Goal: Information Seeking & Learning: Check status

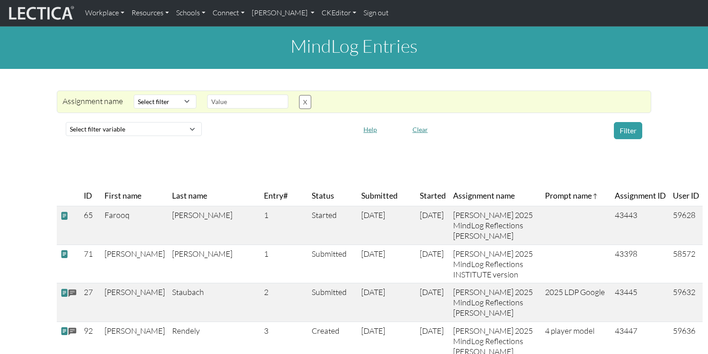
click at [453, 190] on span "Assignment name" at bounding box center [484, 196] width 62 height 13
click at [416, 197] on th "Started" at bounding box center [432, 196] width 33 height 20
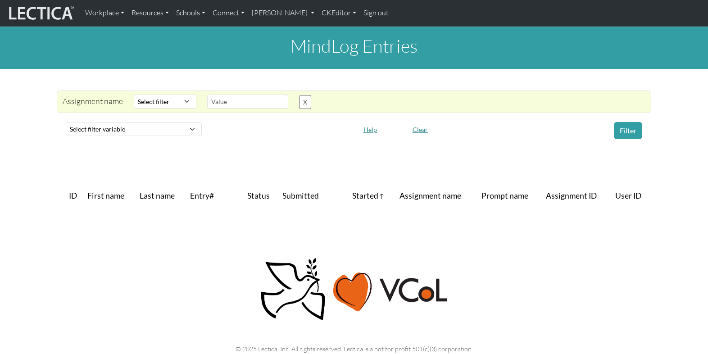
click at [287, 186] on tr "ID First name Last name Entry# Status Submitted Started Assignment name Prompt …" at bounding box center [354, 196] width 594 height 20
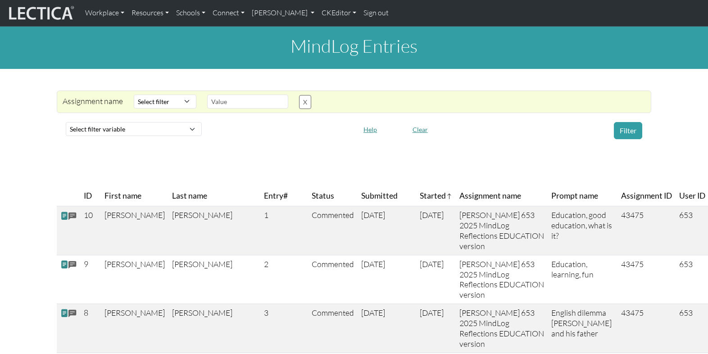
click at [416, 186] on th "Started" at bounding box center [436, 196] width 40 height 20
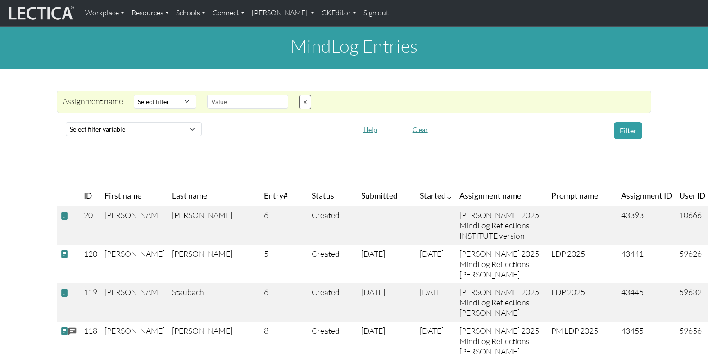
click at [361, 190] on span "Submitted" at bounding box center [379, 196] width 36 height 13
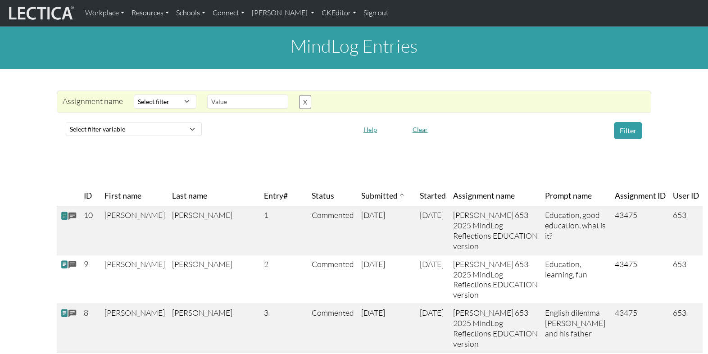
click at [312, 190] on span "Status" at bounding box center [323, 196] width 23 height 13
click at [264, 190] on span "Entry#" at bounding box center [284, 196] width 41 height 13
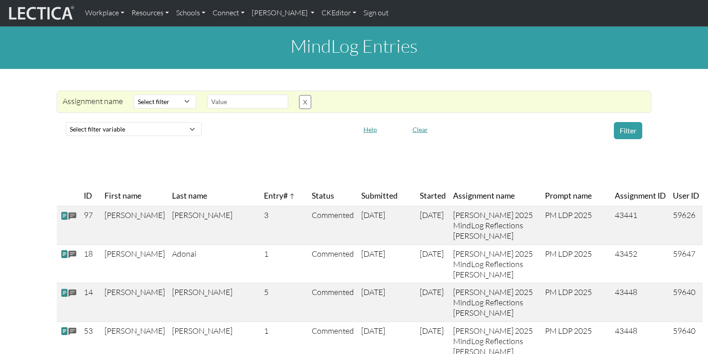
click at [168, 186] on th "Last name" at bounding box center [214, 196] width 92 height 20
click at [114, 190] on span "First name" at bounding box center [122, 196] width 37 height 13
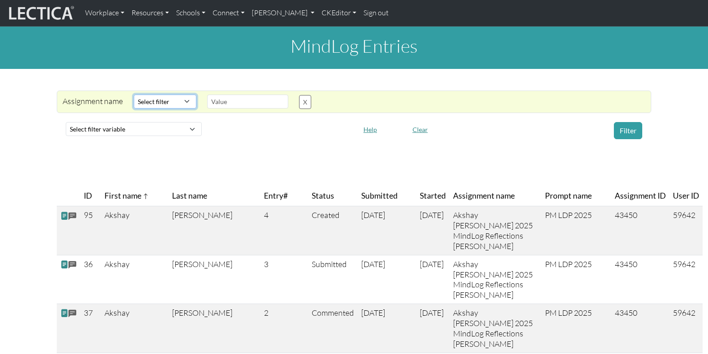
click at [172, 95] on select "Select filter Contains Equals Does not equal" at bounding box center [165, 102] width 63 height 14
select select "icontains"
click at [134, 95] on select "Select filter Contains Equals Does not equal" at bounding box center [165, 102] width 63 height 14
click at [210, 95] on input "text" at bounding box center [247, 102] width 81 height 14
drag, startPoint x: 217, startPoint y: 94, endPoint x: 186, endPoint y: 92, distance: 31.6
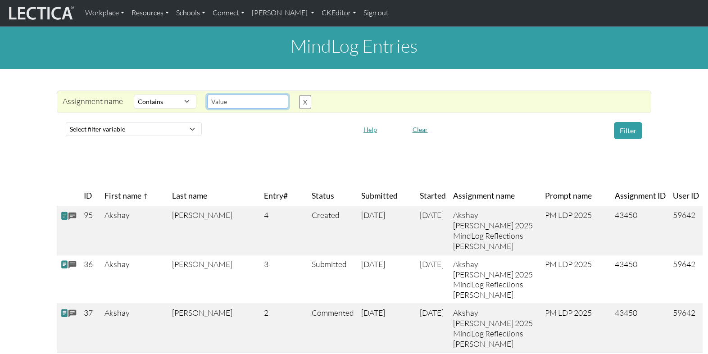
click at [186, 95] on div "Assignment name Select filter Contains Equals Does not equal Search string X" at bounding box center [348, 102] width 593 height 14
click at [632, 123] on button "Filter" at bounding box center [628, 130] width 28 height 17
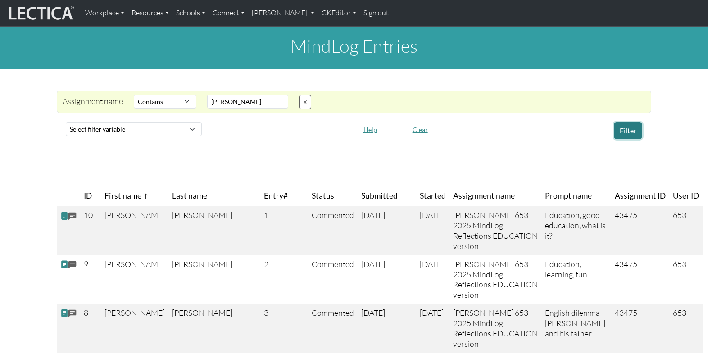
click at [630, 122] on button "Filter" at bounding box center [628, 130] width 28 height 17
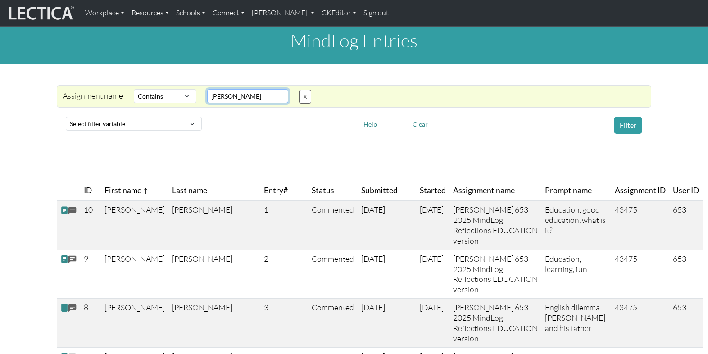
click at [226, 93] on input "maisano" at bounding box center [247, 96] width 81 height 14
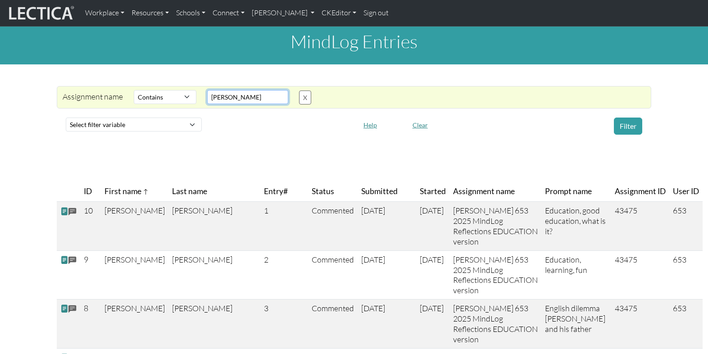
drag, startPoint x: 235, startPoint y: 92, endPoint x: 187, endPoint y: 90, distance: 47.8
click at [187, 90] on div "Assignment name Select filter Contains Equals Does not equal Search string mais…" at bounding box center [348, 97] width 593 height 14
type input "Francis"
click at [623, 118] on button "Filter" at bounding box center [628, 126] width 28 height 17
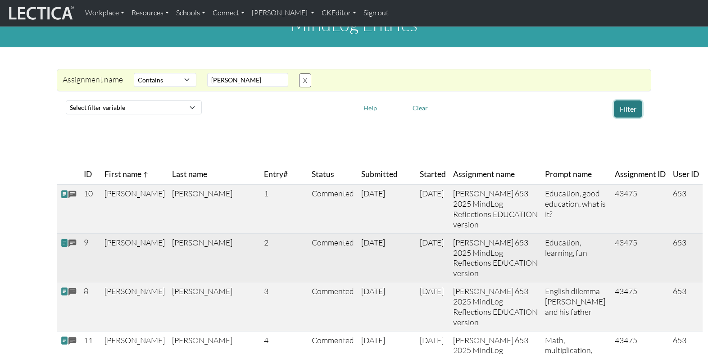
scroll to position [0, 0]
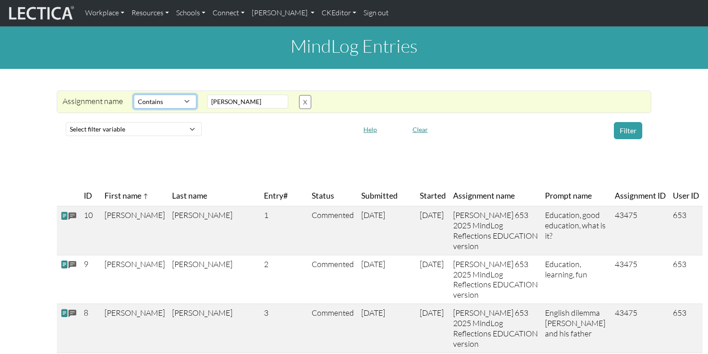
click at [178, 95] on select "Select filter Contains Equals Does not equal" at bounding box center [165, 102] width 63 height 14
click at [299, 95] on button "X" at bounding box center [305, 102] width 12 height 14
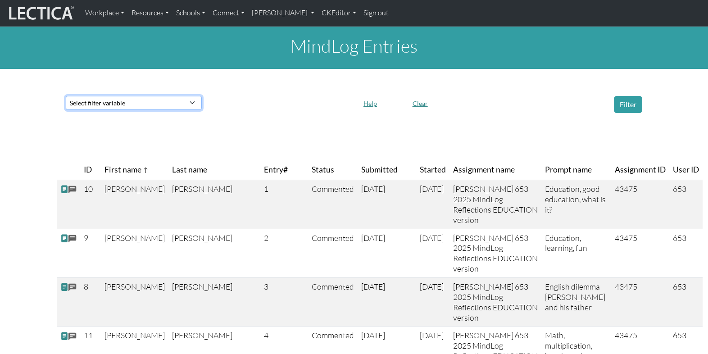
click at [120, 96] on select "Select filter variable Assignment name Date submitted Date started Entry# First…" at bounding box center [134, 103] width 136 height 14
select select "submitted_at"
click at [66, 110] on select "Select filter variable Assignment name Date submitted Date started Entry# First…" at bounding box center [134, 103] width 136 height 14
select select
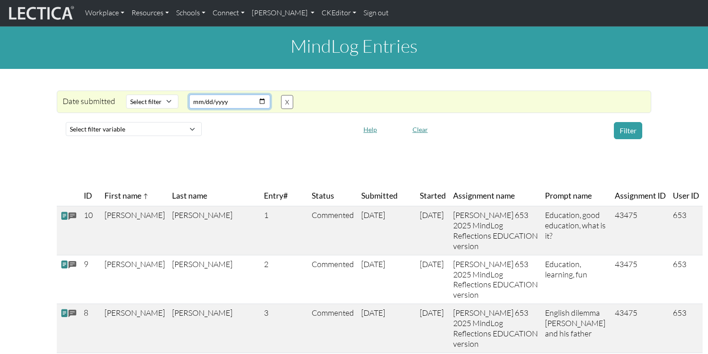
click at [211, 95] on input "date" at bounding box center [229, 102] width 81 height 14
click at [253, 95] on input "date" at bounding box center [229, 102] width 81 height 14
type input "2025-09-10"
click at [146, 95] on select "Select filter Equals After Before" at bounding box center [152, 102] width 52 height 14
click at [126, 95] on select "Select filter Equals After Before" at bounding box center [152, 102] width 52 height 14
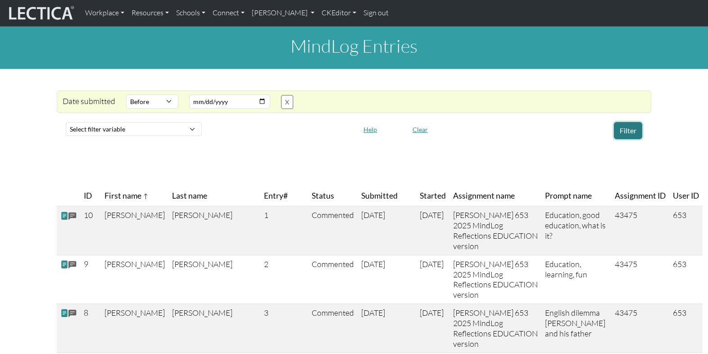
click at [627, 122] on button "Filter" at bounding box center [628, 130] width 28 height 17
click at [361, 190] on span "Submitted" at bounding box center [379, 196] width 36 height 13
click at [361, 190] on span "Submitted" at bounding box center [383, 196] width 44 height 13
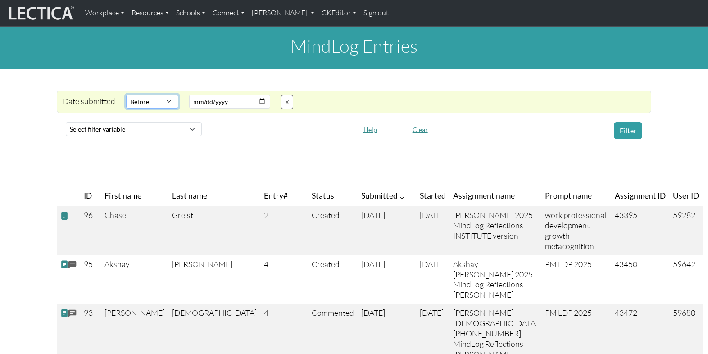
click at [163, 95] on select "Select filter Equals After Before" at bounding box center [152, 102] width 52 height 14
select select "iexact"
click at [126, 95] on select "Select filter Equals After Before" at bounding box center [152, 102] width 52 height 14
click at [281, 95] on button "X" at bounding box center [287, 102] width 12 height 14
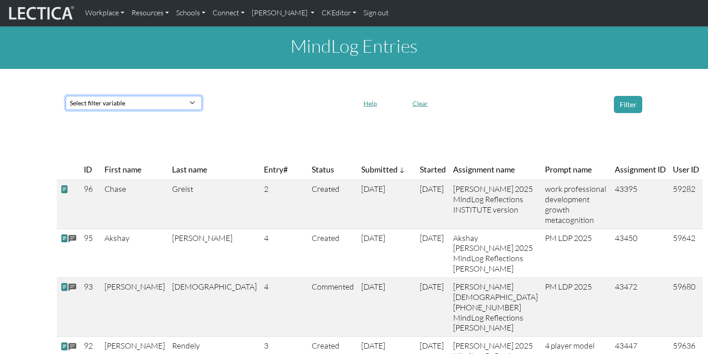
click at [136, 96] on select "Select filter variable Assignment name Date submitted Date started Entry# First…" at bounding box center [134, 103] width 136 height 14
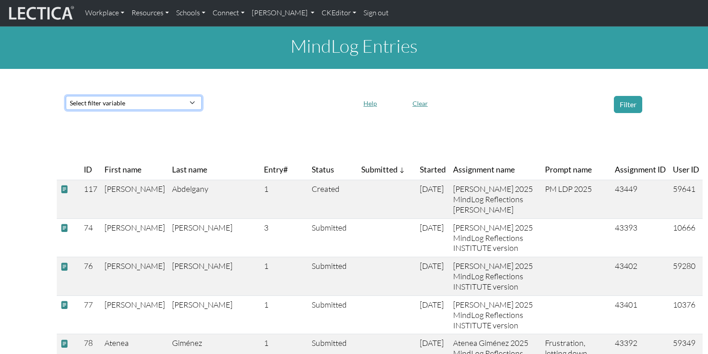
select select "assignment"
click at [66, 110] on select "Select filter variable Assignment name Date submitted Date started Entry# First…" at bounding box center [134, 103] width 136 height 14
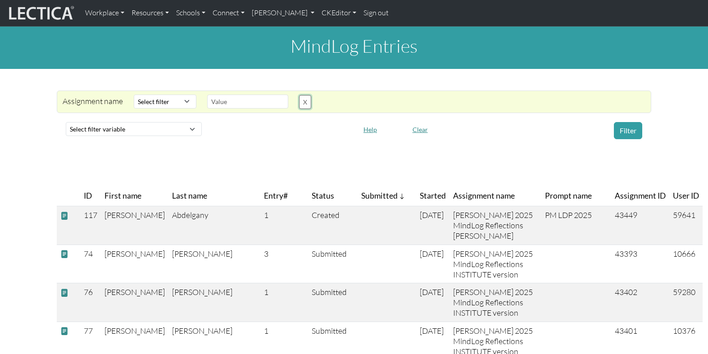
click at [299, 95] on button "X" at bounding box center [305, 102] width 12 height 14
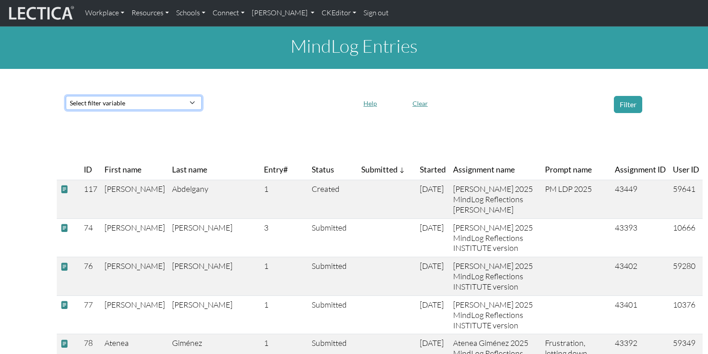
click at [123, 98] on select "Select filter variable Assignment name Date submitted Date started Entry# First…" at bounding box center [134, 103] width 136 height 14
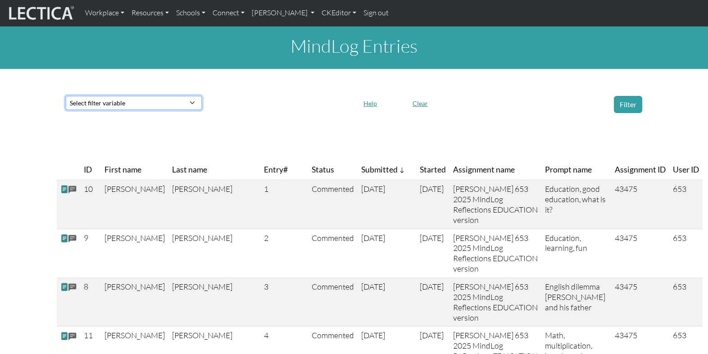
select select "submitted_at"
click at [66, 110] on select "Select filter variable Assignment name Date submitted Date started Entry# First…" at bounding box center [134, 103] width 136 height 14
select select
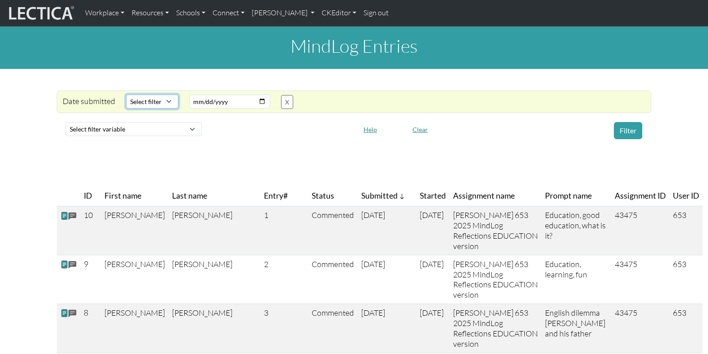
click at [146, 95] on select "Select filter Equals After Before" at bounding box center [152, 102] width 52 height 14
select select "iexact"
click at [126, 95] on select "Select filter Equals After Before" at bounding box center [152, 102] width 52 height 14
click at [253, 95] on input "date" at bounding box center [229, 102] width 81 height 14
type input "2025-09-11"
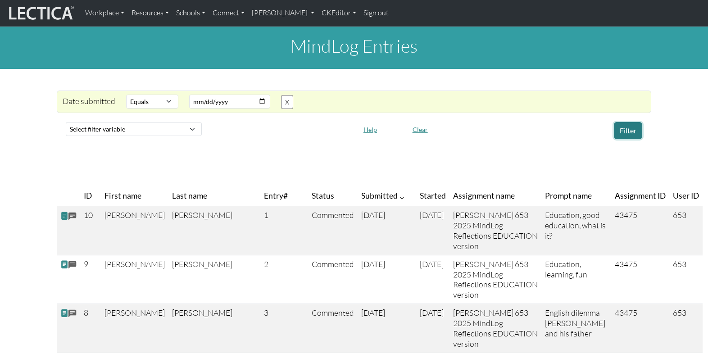
click at [627, 123] on button "Filter" at bounding box center [628, 130] width 28 height 17
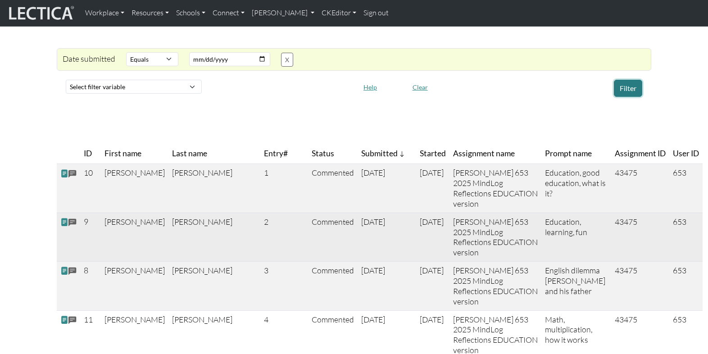
scroll to position [48, 0]
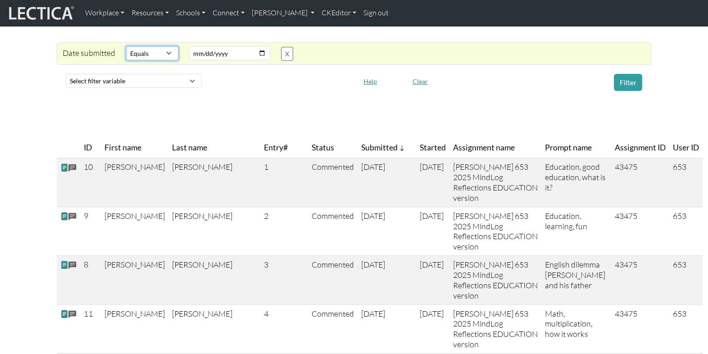
click at [161, 47] on select "Select filter Equals After Before" at bounding box center [152, 53] width 52 height 14
click at [126, 46] on select "Select filter Equals After Before" at bounding box center [152, 53] width 52 height 14
click at [629, 77] on button "Filter" at bounding box center [628, 82] width 28 height 17
click at [416, 138] on th "Started" at bounding box center [432, 148] width 33 height 20
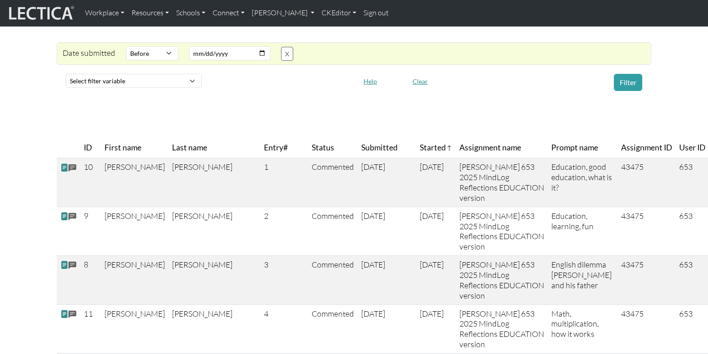
click at [361, 141] on span "Submitted" at bounding box center [379, 147] width 36 height 13
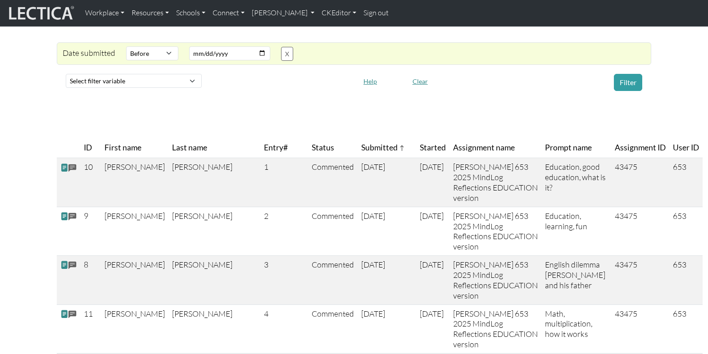
click at [361, 141] on span "Submitted" at bounding box center [383, 147] width 44 height 13
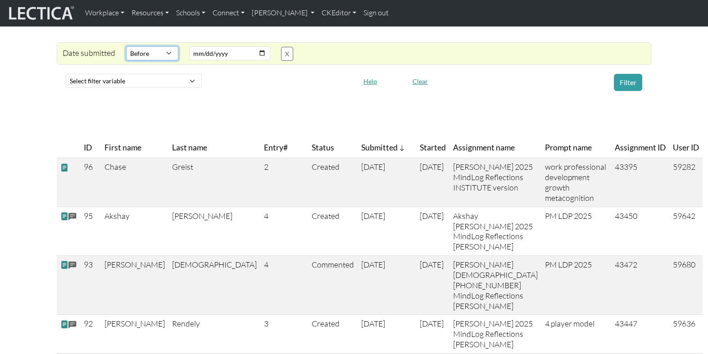
click at [161, 46] on select "Select filter Equals After Before" at bounding box center [152, 53] width 52 height 14
select select "iexact"
click at [126, 46] on select "Select filter Equals After Before" at bounding box center [152, 53] width 52 height 14
click at [628, 74] on button "Filter" at bounding box center [628, 82] width 28 height 17
click at [251, 46] on input "2025-09-11" at bounding box center [229, 53] width 81 height 14
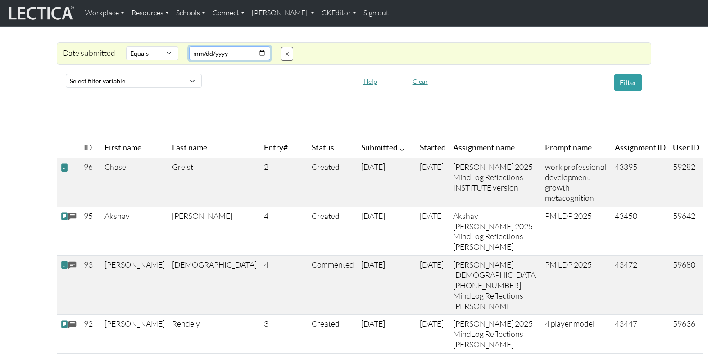
type input "2025-09-09"
click at [632, 74] on button "Filter" at bounding box center [628, 82] width 28 height 17
click at [281, 47] on button "X" at bounding box center [287, 54] width 12 height 14
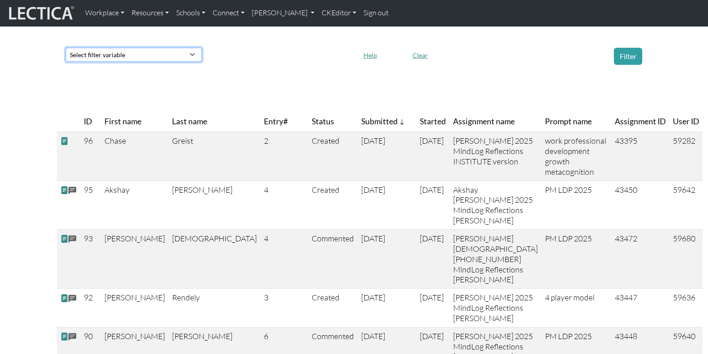
click at [124, 48] on select "Select filter variable Assignment name Date submitted Date started Entry# First…" at bounding box center [134, 55] width 136 height 14
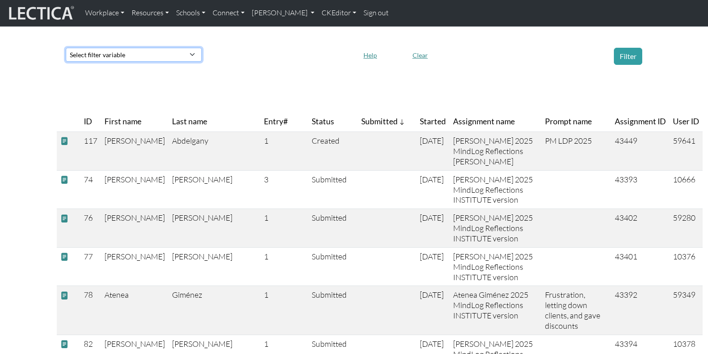
select select "started_at"
click at [66, 62] on select "Select filter variable Assignment name Date submitted Date started Entry# First…" at bounding box center [134, 55] width 136 height 14
select select
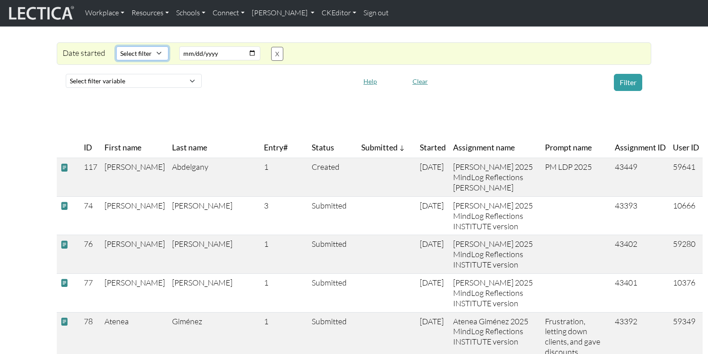
click at [139, 46] on select "Select filter Equals After Before" at bounding box center [142, 53] width 52 height 14
select select "iexact"
click at [116, 46] on select "Select filter Equals After Before" at bounding box center [142, 53] width 52 height 14
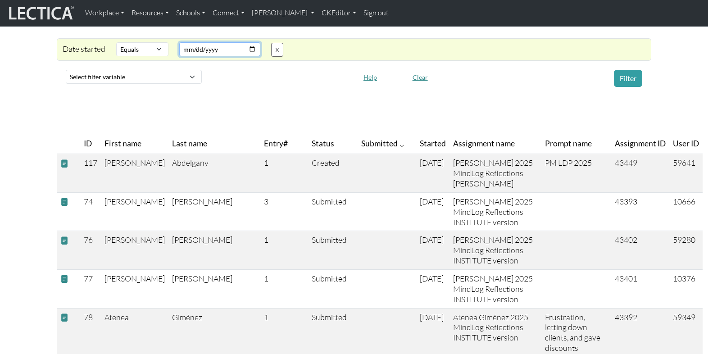
click at [244, 42] on input "date" at bounding box center [219, 49] width 81 height 14
type input "2025-09-25"
click at [627, 70] on button "Filter" at bounding box center [628, 78] width 28 height 17
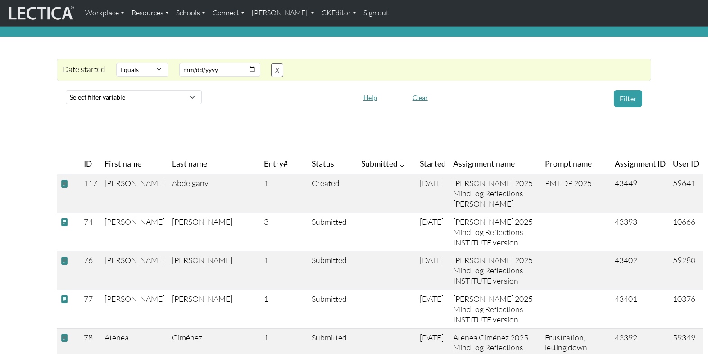
scroll to position [35, 0]
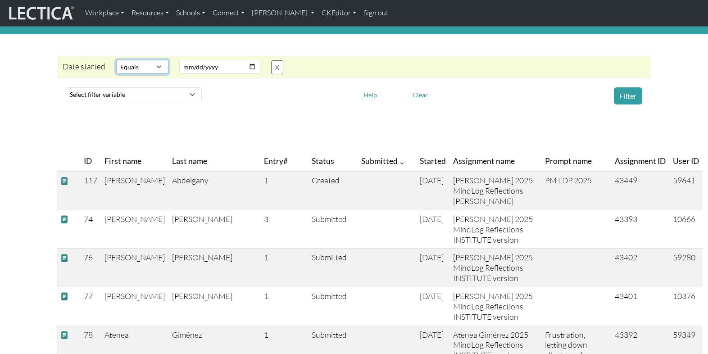
click at [141, 62] on select "Select filter Equals After Before" at bounding box center [142, 67] width 52 height 14
select select "gt"
click at [116, 60] on select "Select filter Equals After Before" at bounding box center [142, 67] width 52 height 14
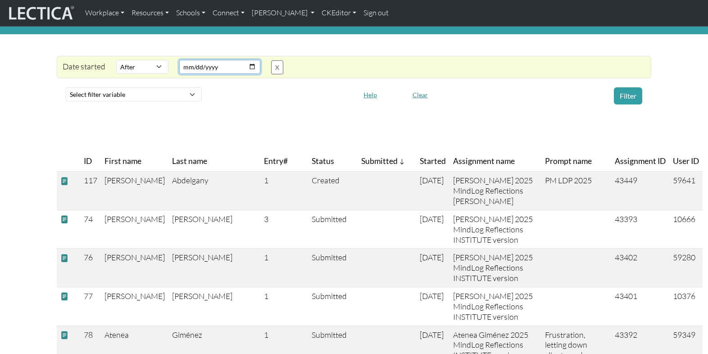
click at [244, 60] on input "2025-09-25" at bounding box center [219, 67] width 81 height 14
type input "2025-09-17"
click at [631, 87] on button "Filter" at bounding box center [628, 95] width 28 height 17
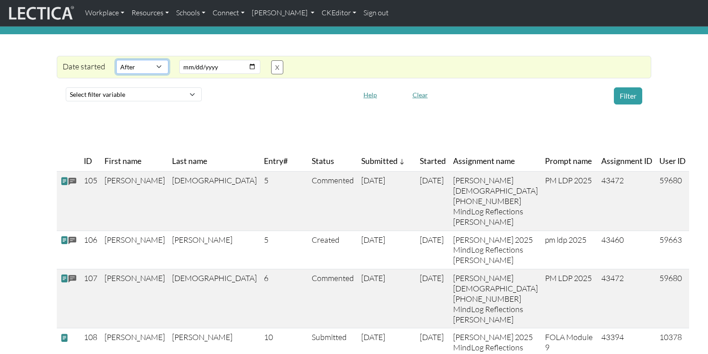
click at [151, 60] on select "Select filter Equals After Before" at bounding box center [142, 67] width 52 height 14
select select "lt"
click at [116, 60] on select "Select filter Equals After Before" at bounding box center [142, 67] width 52 height 14
click at [626, 87] on button "Filter" at bounding box center [628, 95] width 28 height 17
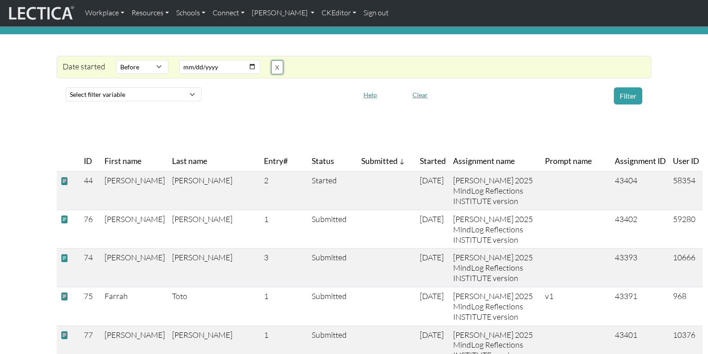
click at [271, 60] on button "X" at bounding box center [277, 67] width 12 height 14
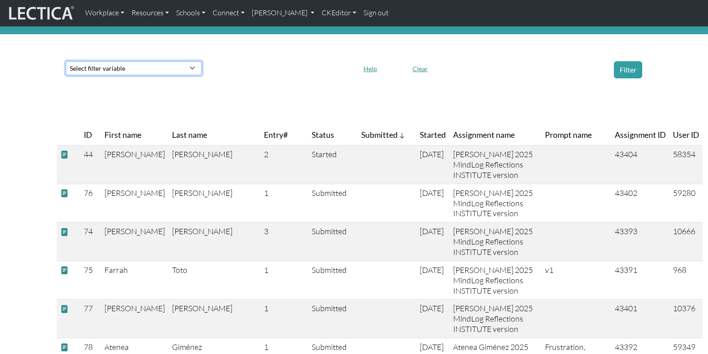
click at [113, 61] on select "Select filter variable Assignment name Date submitted Date started Entry# First…" at bounding box center [134, 68] width 136 height 14
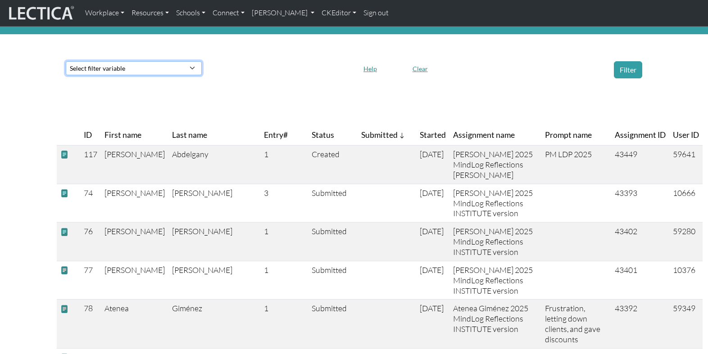
select select "comment__created_at"
click at [66, 75] on select "Select filter variable Assignment name Date submitted Date started Entry# First…" at bounding box center [134, 68] width 136 height 14
select select
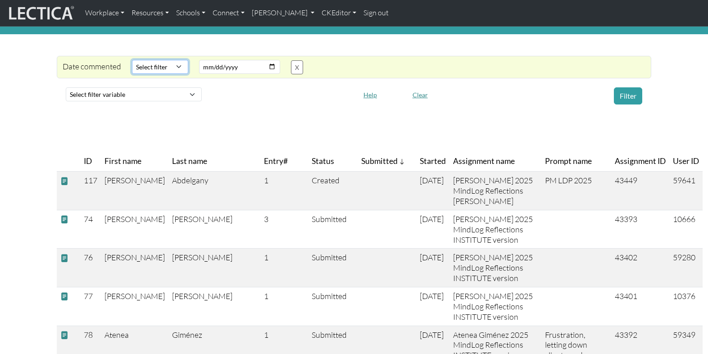
click at [147, 60] on select "Select filter Equals Greater than Less than" at bounding box center [160, 67] width 56 height 14
select select "iexact"
click at [132, 60] on select "Select filter Equals Greater than Less than" at bounding box center [160, 67] width 56 height 14
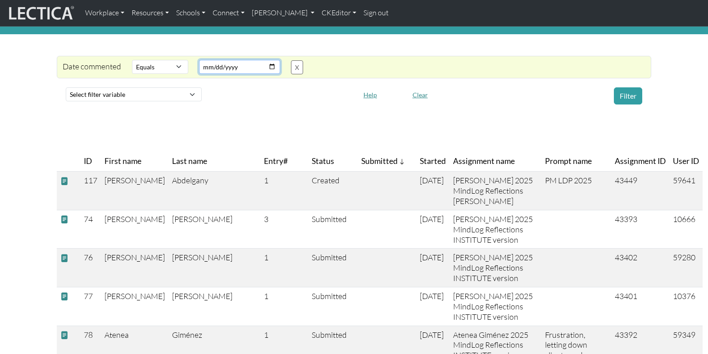
click at [261, 60] on input "date" at bounding box center [239, 67] width 81 height 14
type input "2025-09-18"
click at [627, 89] on button "Filter" at bounding box center [628, 95] width 28 height 17
click at [291, 60] on button "X" at bounding box center [297, 67] width 12 height 14
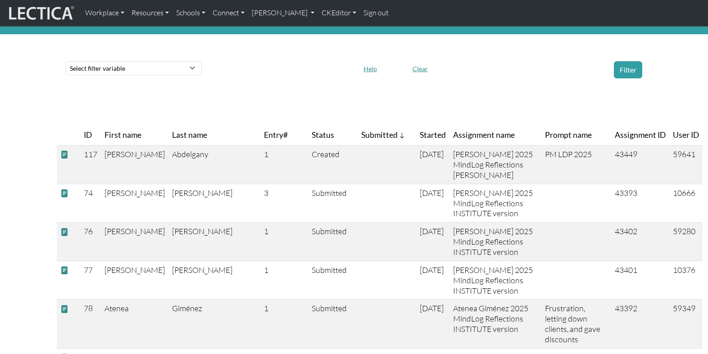
click at [288, 61] on div at bounding box center [280, 69] width 147 height 17
click at [106, 63] on select "Select filter variable Assignment name Date submitted Date started Entry# First…" at bounding box center [134, 68] width 136 height 14
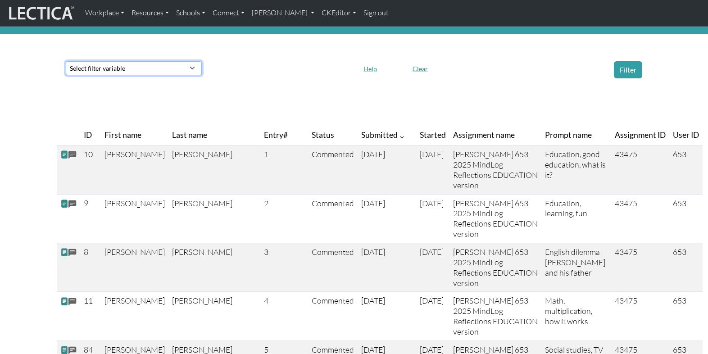
select select "assignment"
click at [66, 75] on select "Select filter variable Assignment name Date submitted Date started Entry# First…" at bounding box center [134, 68] width 136 height 14
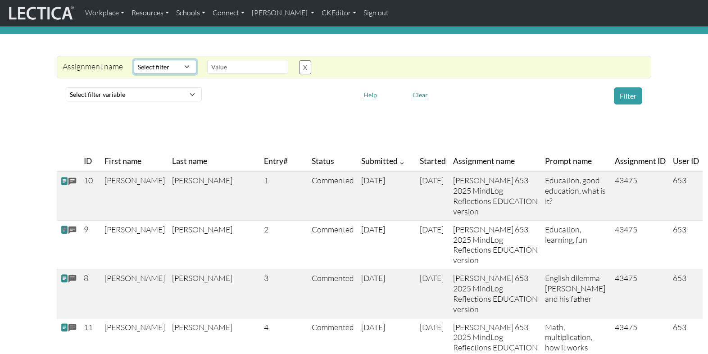
click at [140, 61] on select "Select filter Contains Equals Does not equal" at bounding box center [165, 67] width 63 height 14
click at [299, 61] on button "X" at bounding box center [305, 67] width 12 height 14
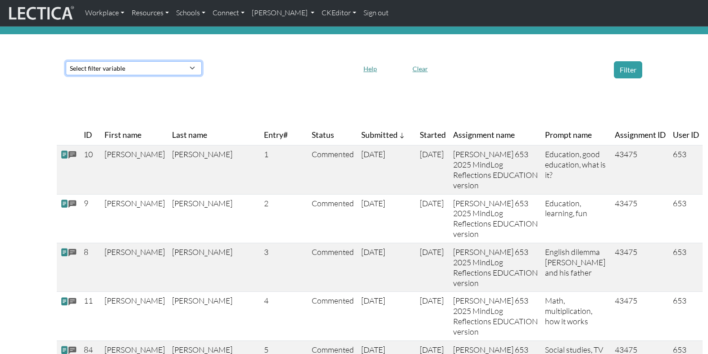
click at [97, 61] on select "Select filter variable Assignment name Date submitted Date started Entry# First…" at bounding box center [134, 68] width 136 height 14
select select "test_taker__first_name"
click at [66, 75] on select "Select filter variable Assignment name Date submitted Date started Entry# First…" at bounding box center [134, 68] width 136 height 14
select select
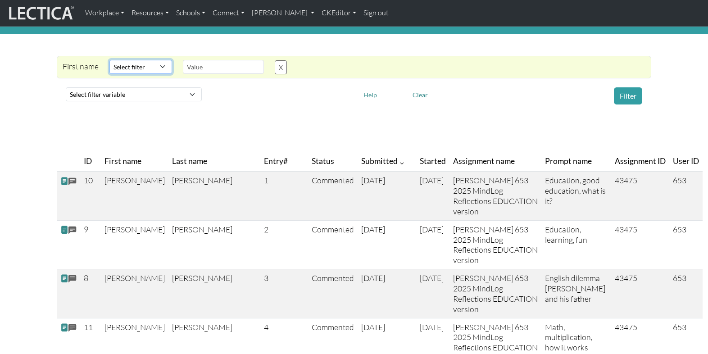
click at [134, 60] on select "Select filter Contains Equals Does not equal Starts with Ends with Matches regex" at bounding box center [140, 67] width 63 height 14
click at [137, 60] on select "Select filter Contains Equals Does not equal Starts with Ends with Matches regex" at bounding box center [140, 67] width 63 height 14
select select "icontains"
click at [109, 60] on select "Select filter Contains Equals Does not equal Starts with Ends with Matches regex" at bounding box center [140, 67] width 63 height 14
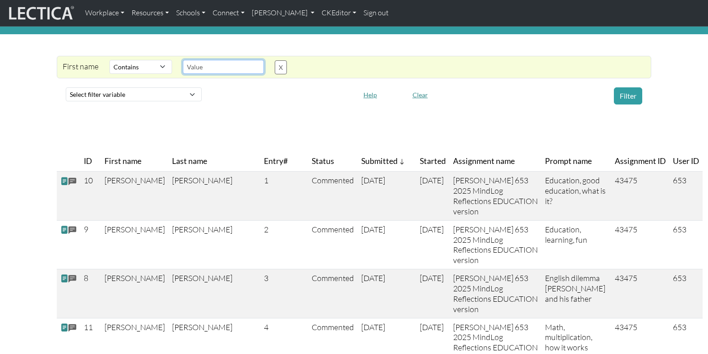
click at [189, 63] on input "text" at bounding box center [223, 67] width 81 height 14
drag, startPoint x: 209, startPoint y: 59, endPoint x: 169, endPoint y: 59, distance: 40.1
click at [177, 60] on div at bounding box center [223, 67] width 92 height 14
click at [624, 88] on button "Filter" at bounding box center [628, 95] width 28 height 17
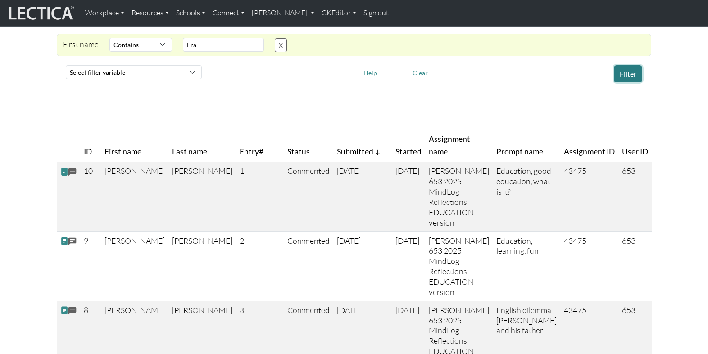
scroll to position [0, 0]
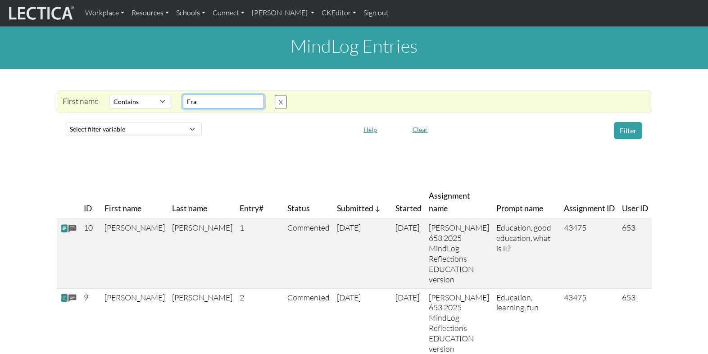
click at [189, 100] on input "Fra" at bounding box center [223, 102] width 81 height 14
type input "Francis"
click at [133, 95] on select "Select filter Contains Equals Does not equal Starts with Ends with Matches regex" at bounding box center [140, 102] width 63 height 14
click at [109, 95] on select "Select filter Contains Equals Does not equal Starts with Ends with Matches regex" at bounding box center [140, 102] width 63 height 14
click at [630, 124] on button "Filter" at bounding box center [628, 130] width 28 height 17
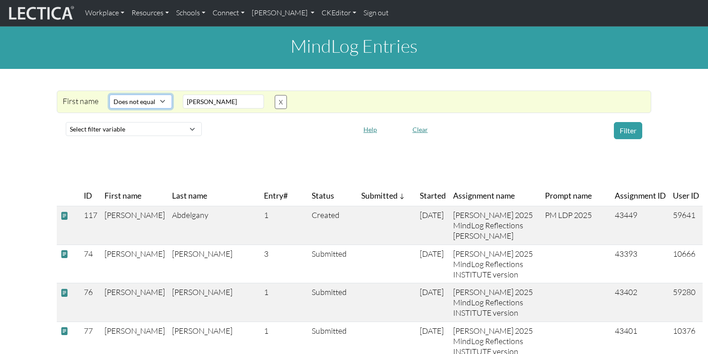
click at [137, 95] on select "Select filter Contains Equals Does not equal Starts with Ends with Matches regex" at bounding box center [140, 102] width 63 height 14
select select "istartswith"
click at [109, 95] on select "Select filter Contains Equals Does not equal Starts with Ends with Matches regex" at bounding box center [140, 102] width 63 height 14
click at [204, 95] on input "Francis" at bounding box center [223, 102] width 81 height 14
type input "Fran"
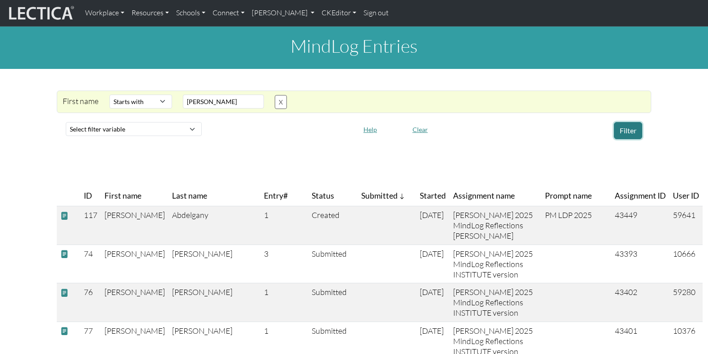
click at [627, 122] on button "Filter" at bounding box center [628, 130] width 28 height 17
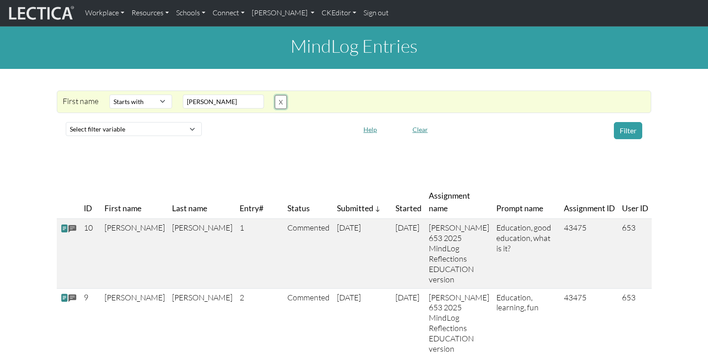
click at [275, 95] on button "X" at bounding box center [281, 102] width 12 height 14
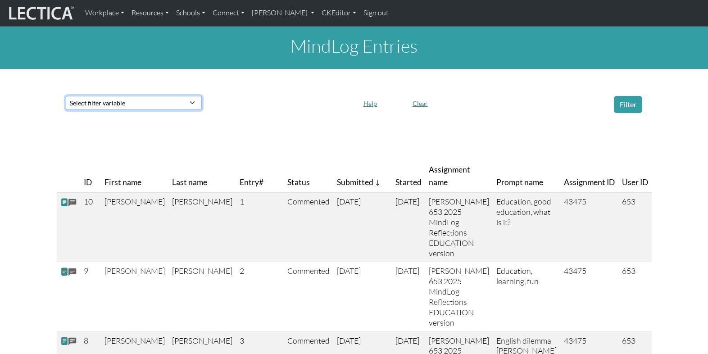
click at [140, 100] on select "Select filter variable Assignment name Date submitted Date started Entry# First…" at bounding box center [134, 103] width 136 height 14
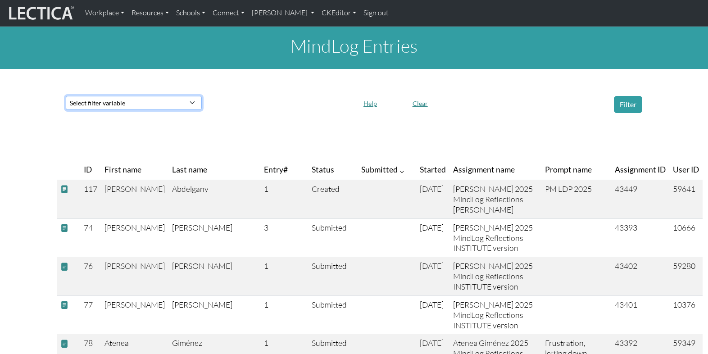
select select "status"
click at [66, 110] on select "Select filter variable Assignment name Date submitted Date started Entry# First…" at bounding box center [134, 103] width 136 height 14
select select
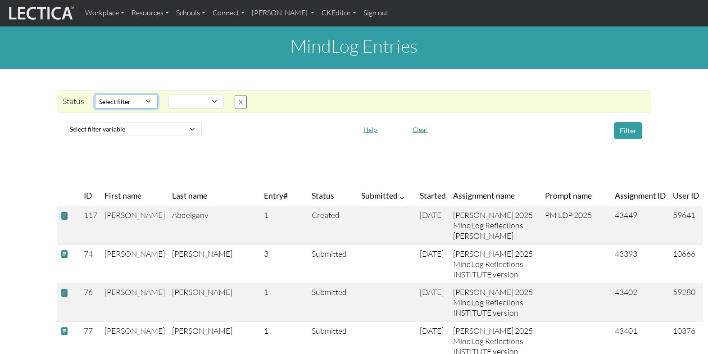
click at [138, 95] on select "Select filter Equals Does not equal" at bounding box center [126, 102] width 63 height 14
select select "iexact"
click at [95, 95] on select "Select filter Equals Does not equal" at bounding box center [126, 102] width 63 height 14
click at [200, 95] on select "Created Started Completed Commented Submitted Scored" at bounding box center [195, 102] width 55 height 14
select select "completed"
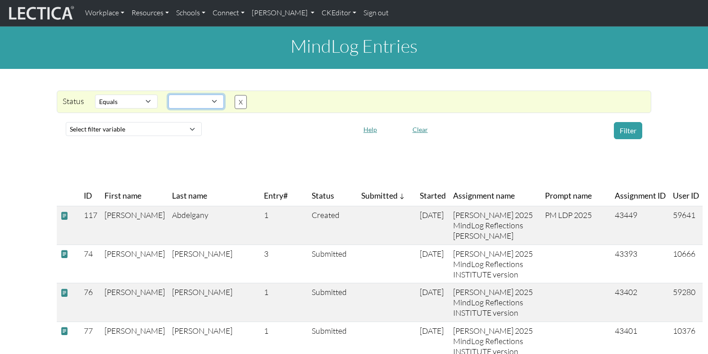
click at [168, 95] on select "Created Started Completed Commented Submitted Scored" at bounding box center [195, 102] width 55 height 14
click at [623, 122] on button "Filter" at bounding box center [628, 130] width 28 height 17
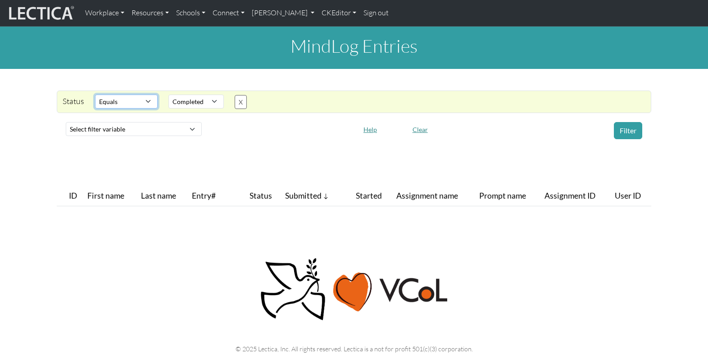
click at [130, 96] on select "Select filter Equals Does not equal" at bounding box center [126, 102] width 63 height 14
select select "not_iexact"
click at [95, 95] on select "Select filter Equals Does not equal" at bounding box center [126, 102] width 63 height 14
click at [188, 95] on select "Created Started Completed Commented Submitted Scored" at bounding box center [195, 102] width 55 height 14
select select "started"
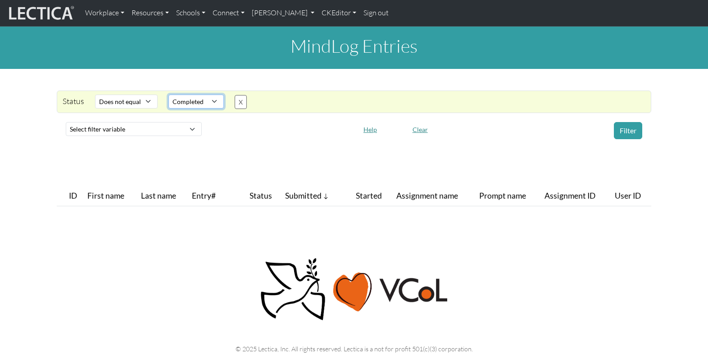
click at [168, 95] on select "Created Started Completed Commented Submitted Scored" at bounding box center [195, 102] width 55 height 14
click at [628, 124] on button "Filter" at bounding box center [628, 130] width 28 height 17
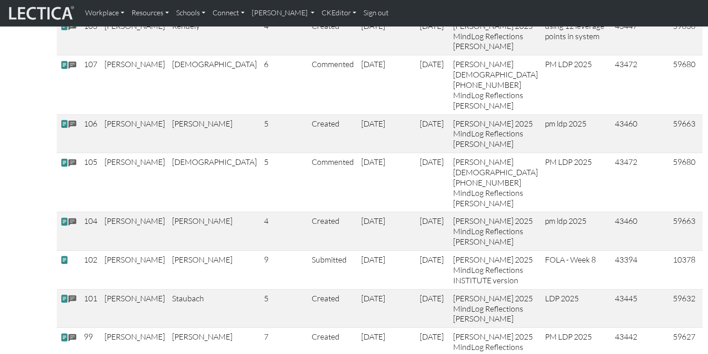
scroll to position [1362, 0]
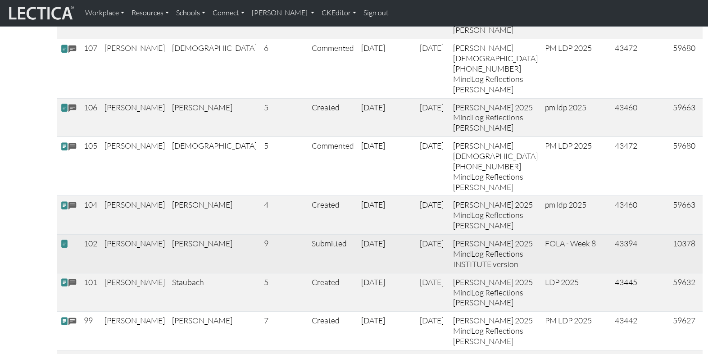
click at [63, 239] on span at bounding box center [64, 243] width 8 height 9
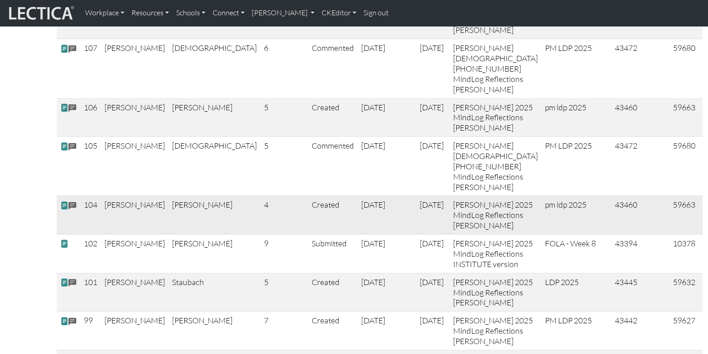
click at [64, 201] on span at bounding box center [64, 205] width 8 height 9
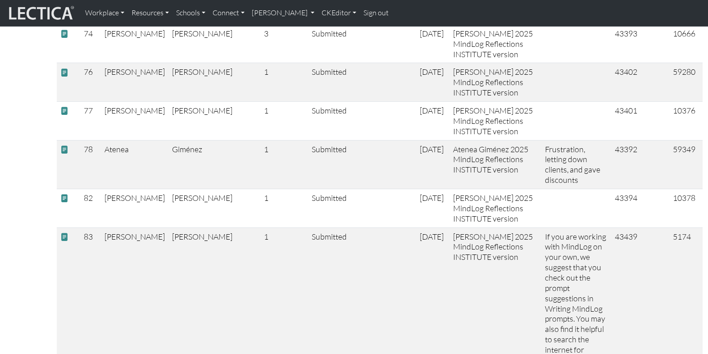
scroll to position [0, 0]
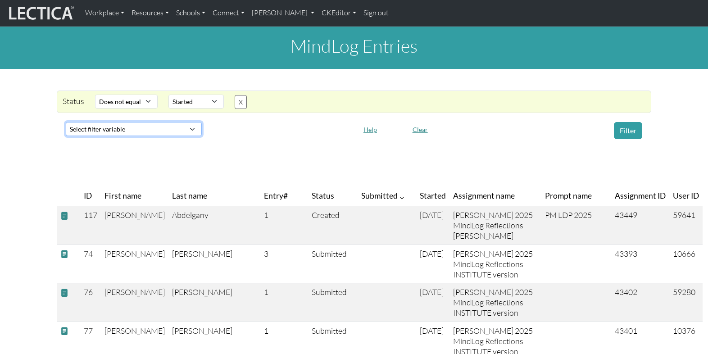
click at [93, 122] on select "Select filter variable Assignment name Date submitted Date started Entry# First…" at bounding box center [134, 129] width 136 height 14
select select "purchase__assignment__id"
click at [66, 136] on select "Select filter variable Assignment name Date submitted Date started Entry# First…" at bounding box center [134, 129] width 136 height 14
select select
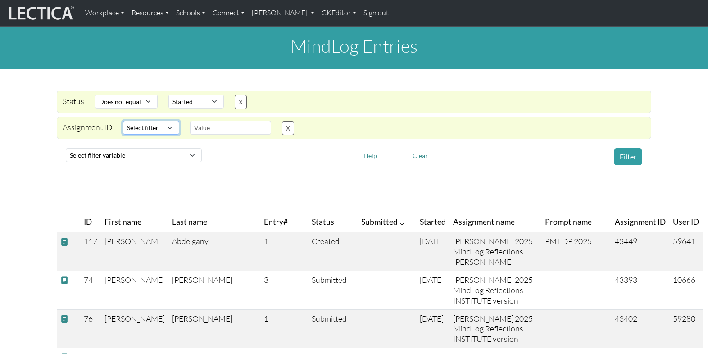
click at [164, 121] on select "Select filter Equals List Contains Greater than Less than" at bounding box center [151, 128] width 56 height 14
click at [282, 121] on button "X" at bounding box center [288, 128] width 12 height 14
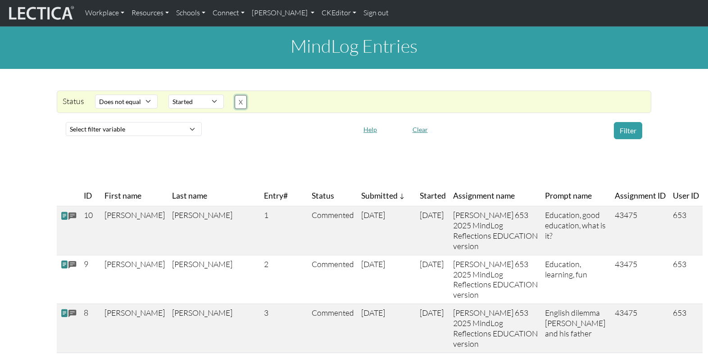
click at [235, 95] on button "X" at bounding box center [241, 102] width 12 height 14
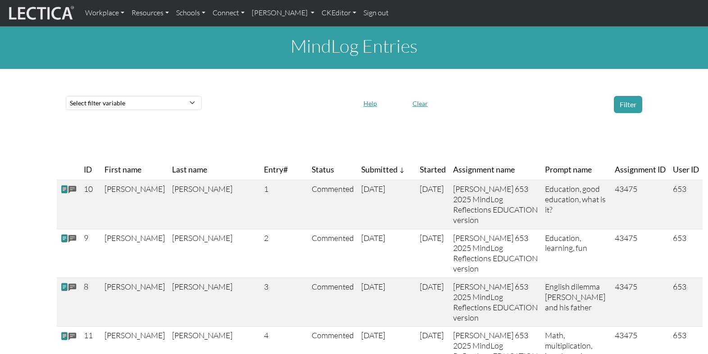
click at [368, 97] on button "Help" at bounding box center [370, 103] width 22 height 14
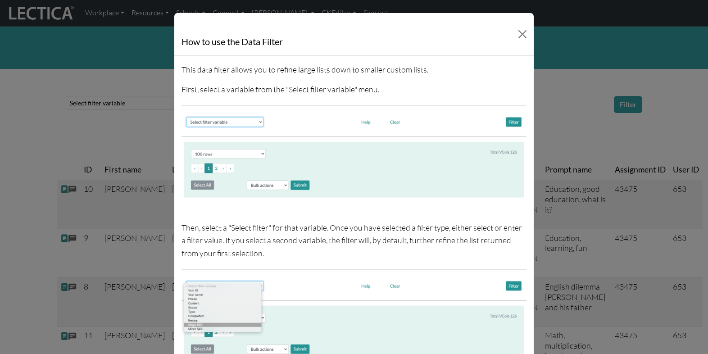
click at [368, 103] on img at bounding box center [353, 151] width 345 height 97
click at [523, 32] on button "Close" at bounding box center [522, 34] width 15 height 15
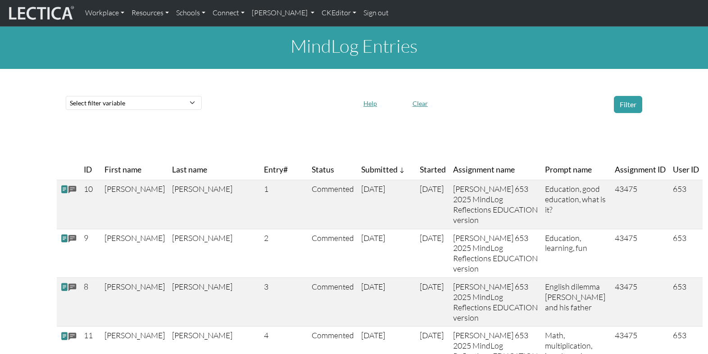
click at [419, 96] on button "Clear" at bounding box center [419, 103] width 23 height 14
click at [418, 97] on button "Clear" at bounding box center [419, 103] width 23 height 14
click at [501, 96] on div "Filter" at bounding box center [574, 104] width 147 height 17
click at [416, 160] on th "Started" at bounding box center [432, 170] width 33 height 20
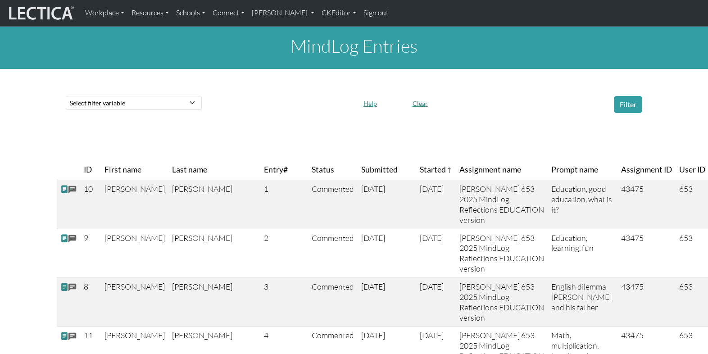
click at [416, 160] on th "Started" at bounding box center [436, 170] width 40 height 20
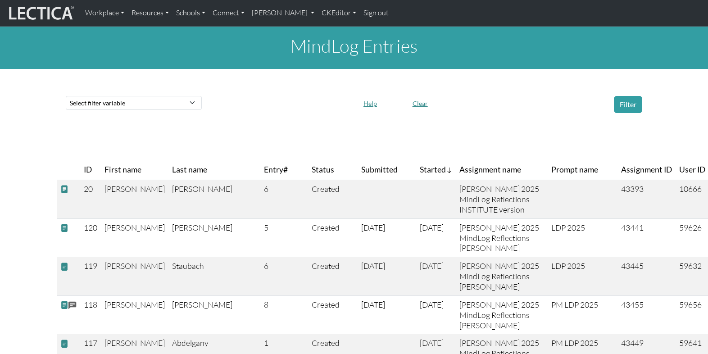
click at [416, 160] on th "Started" at bounding box center [436, 170] width 40 height 20
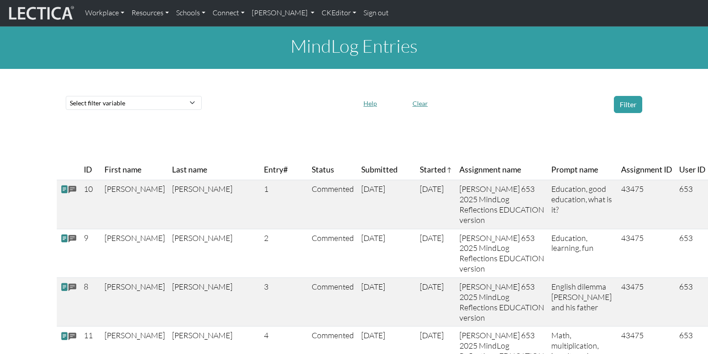
click at [416, 160] on th "Started" at bounding box center [436, 170] width 40 height 20
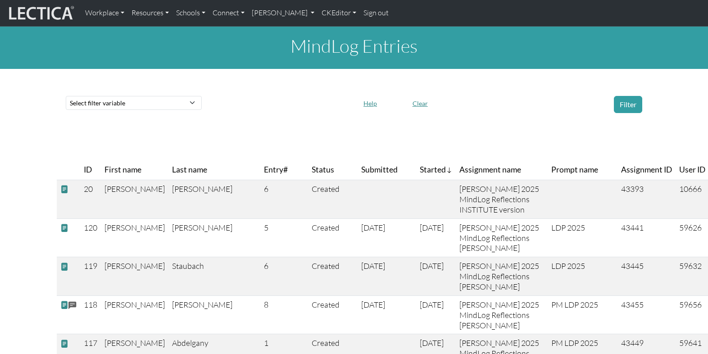
click at [416, 160] on th "Started" at bounding box center [436, 170] width 40 height 20
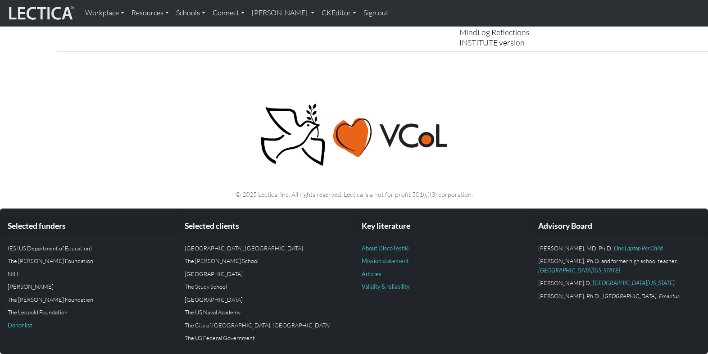
scroll to position [5389, 0]
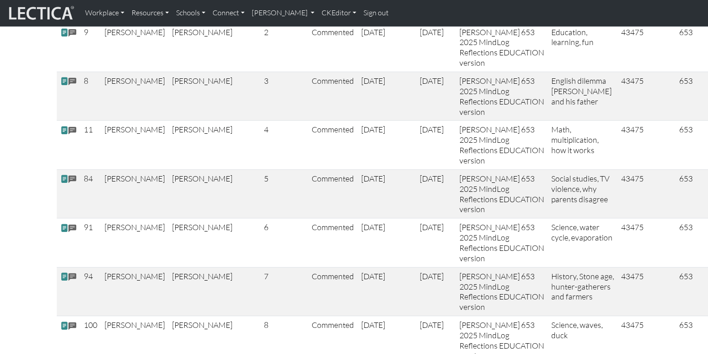
scroll to position [0, 0]
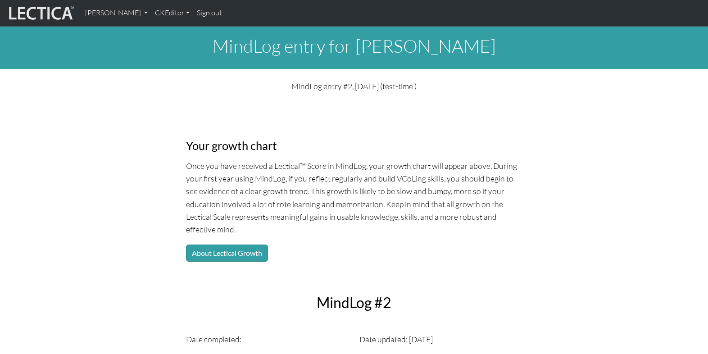
drag, startPoint x: 336, startPoint y: 45, endPoint x: 505, endPoint y: 45, distance: 168.8
click at [505, 45] on h1 "MindLog entry for [PERSON_NAME]" at bounding box center [354, 46] width 708 height 22
copy h1 "[PERSON_NAME]"
click at [213, 46] on h1 "MindLog entry for [PERSON_NAME]" at bounding box center [354, 46] width 708 height 22
